Goal: Task Accomplishment & Management: Manage account settings

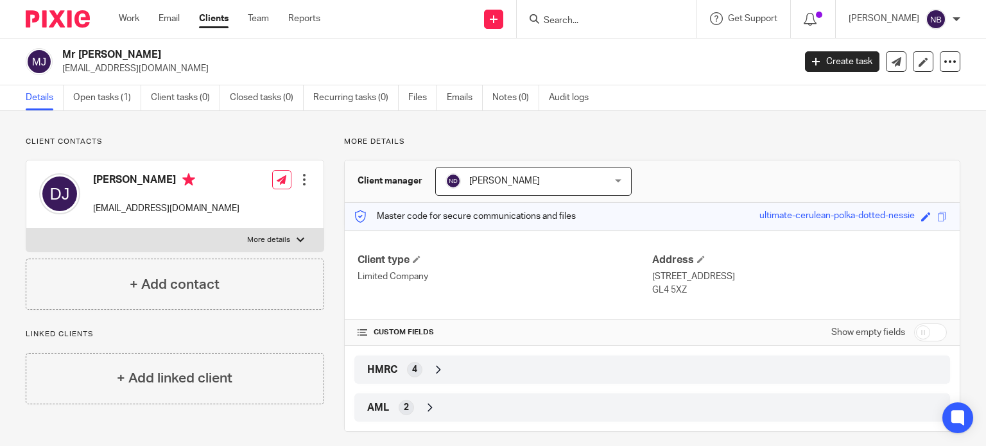
click at [613, 21] on input "Search" at bounding box center [601, 21] width 116 height 12
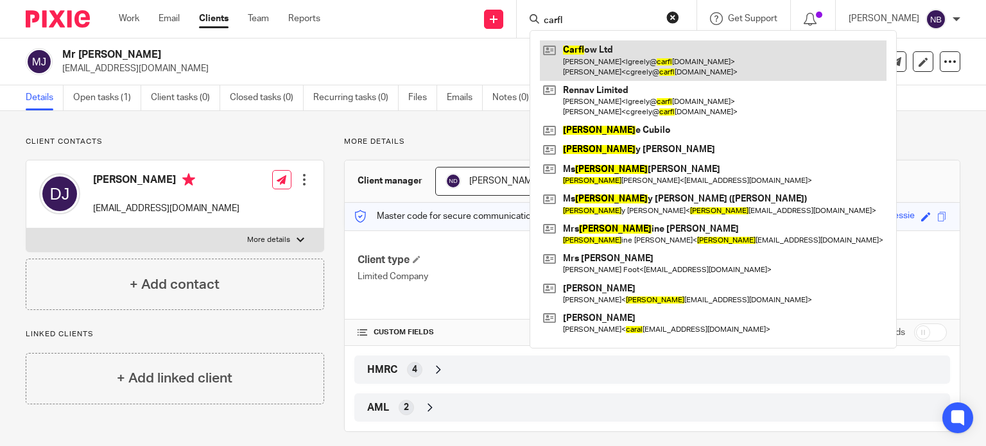
type input "carfl"
click at [622, 60] on link at bounding box center [713, 60] width 347 height 40
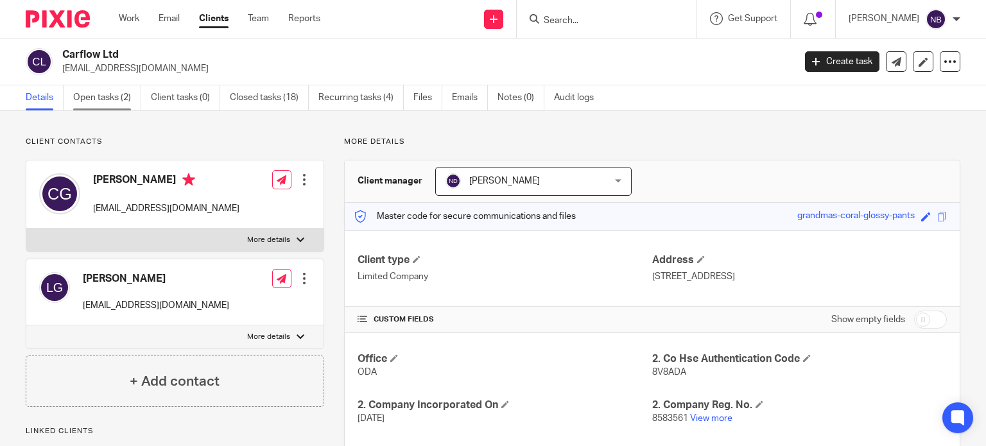
click at [91, 91] on link "Open tasks (2)" at bounding box center [107, 97] width 68 height 25
click at [96, 98] on link "Open tasks (2)" at bounding box center [107, 97] width 68 height 25
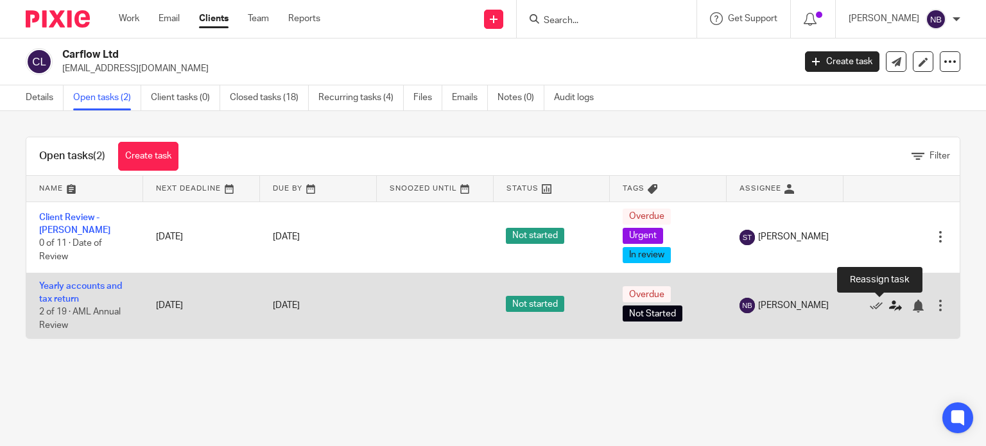
click at [889, 304] on icon at bounding box center [895, 306] width 13 height 13
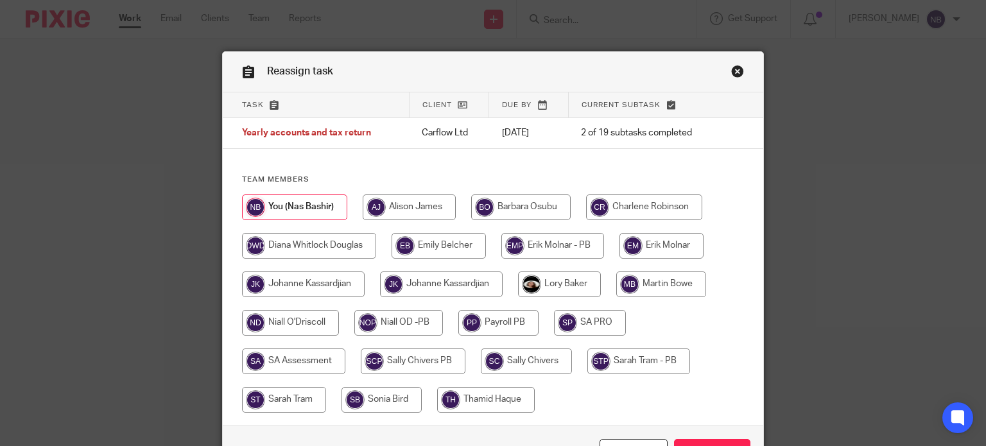
click at [521, 246] on input "radio" at bounding box center [552, 246] width 103 height 26
radio input "true"
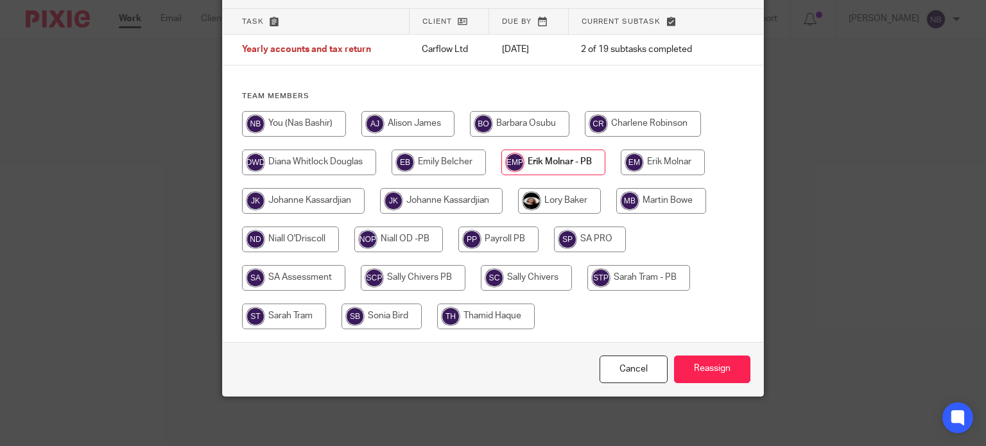
scroll to position [85, 0]
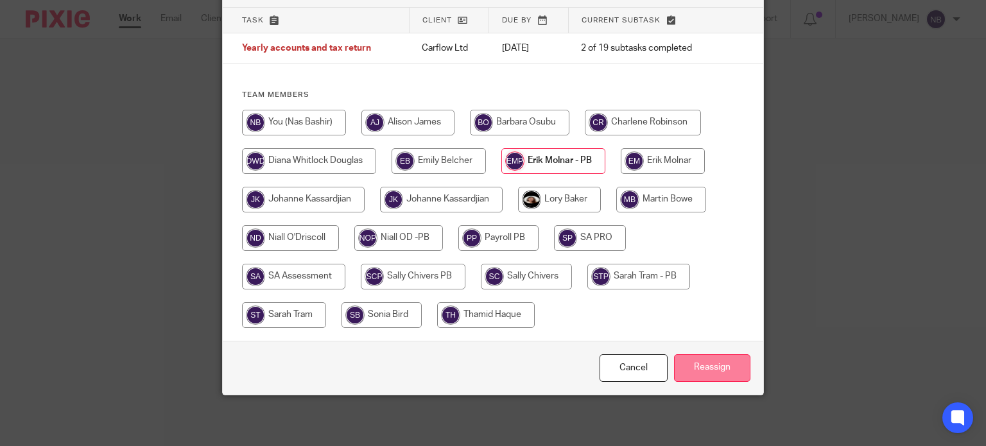
click at [704, 366] on input "Reassign" at bounding box center [712, 368] width 76 height 28
